Goal: Check status: Check status

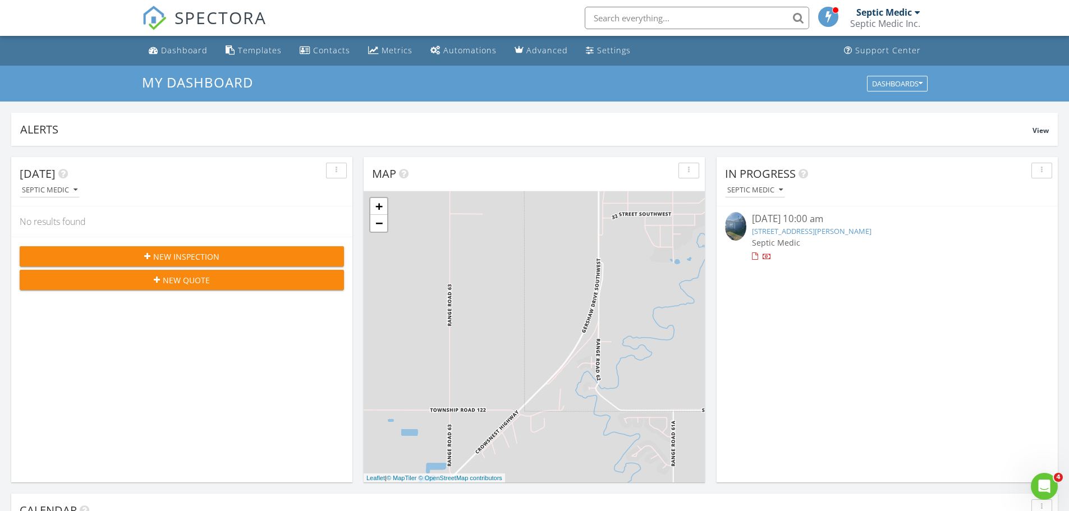
click at [772, 214] on div "08/27/25 10:00 am" at bounding box center [887, 219] width 270 height 14
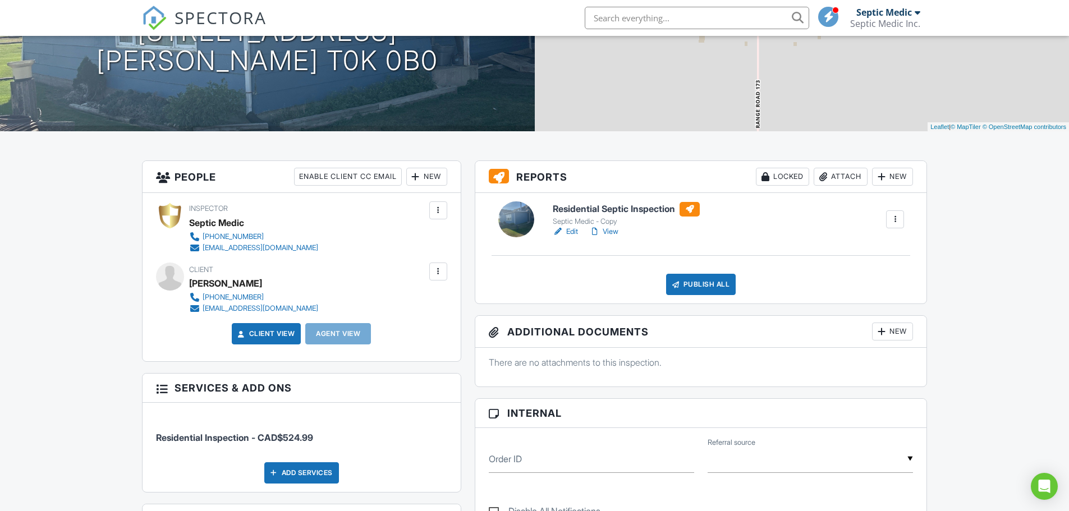
click at [614, 233] on link "View" at bounding box center [603, 231] width 29 height 11
